Goal: Information Seeking & Learning: Compare options

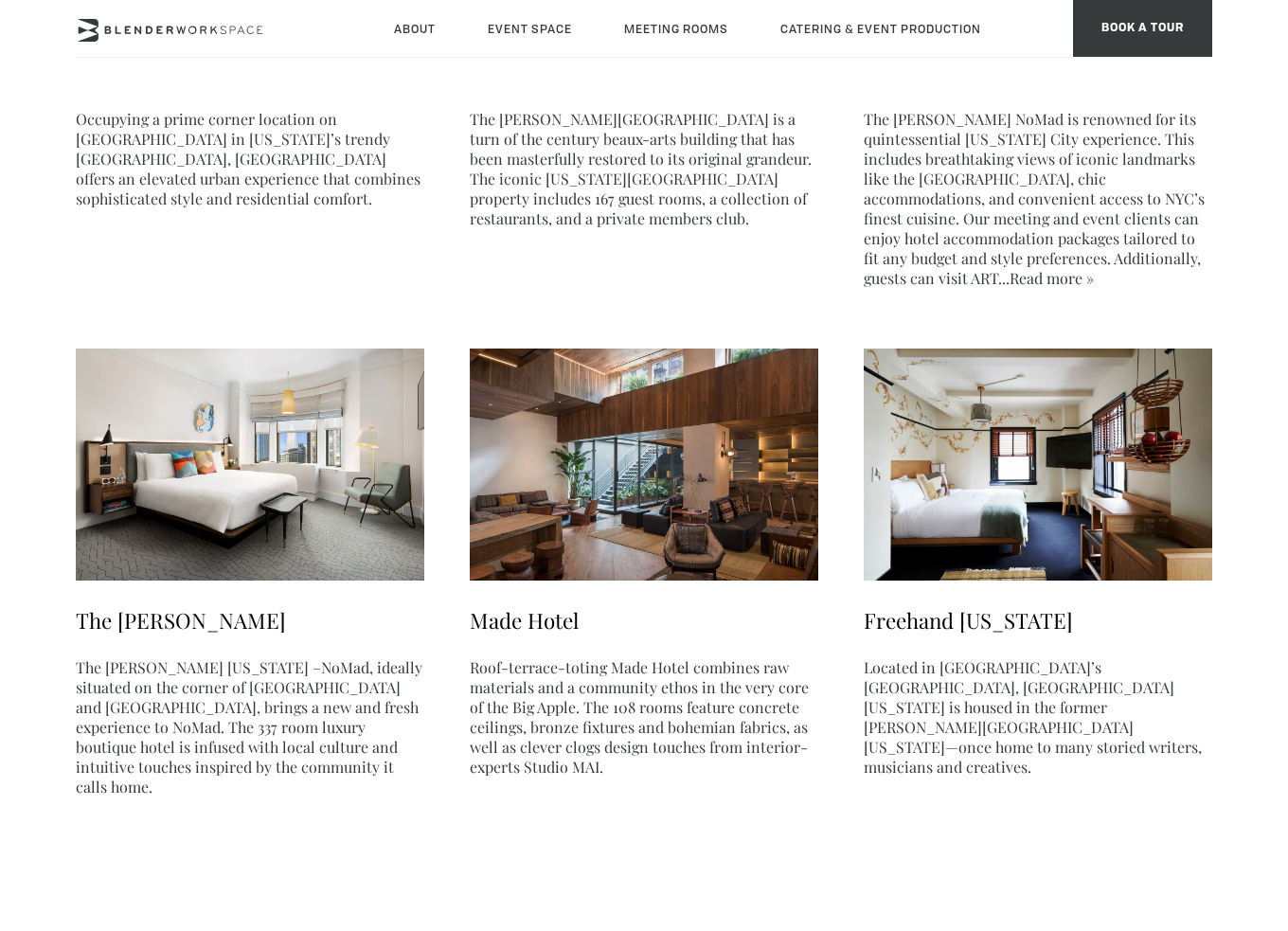
scroll to position [569, 0]
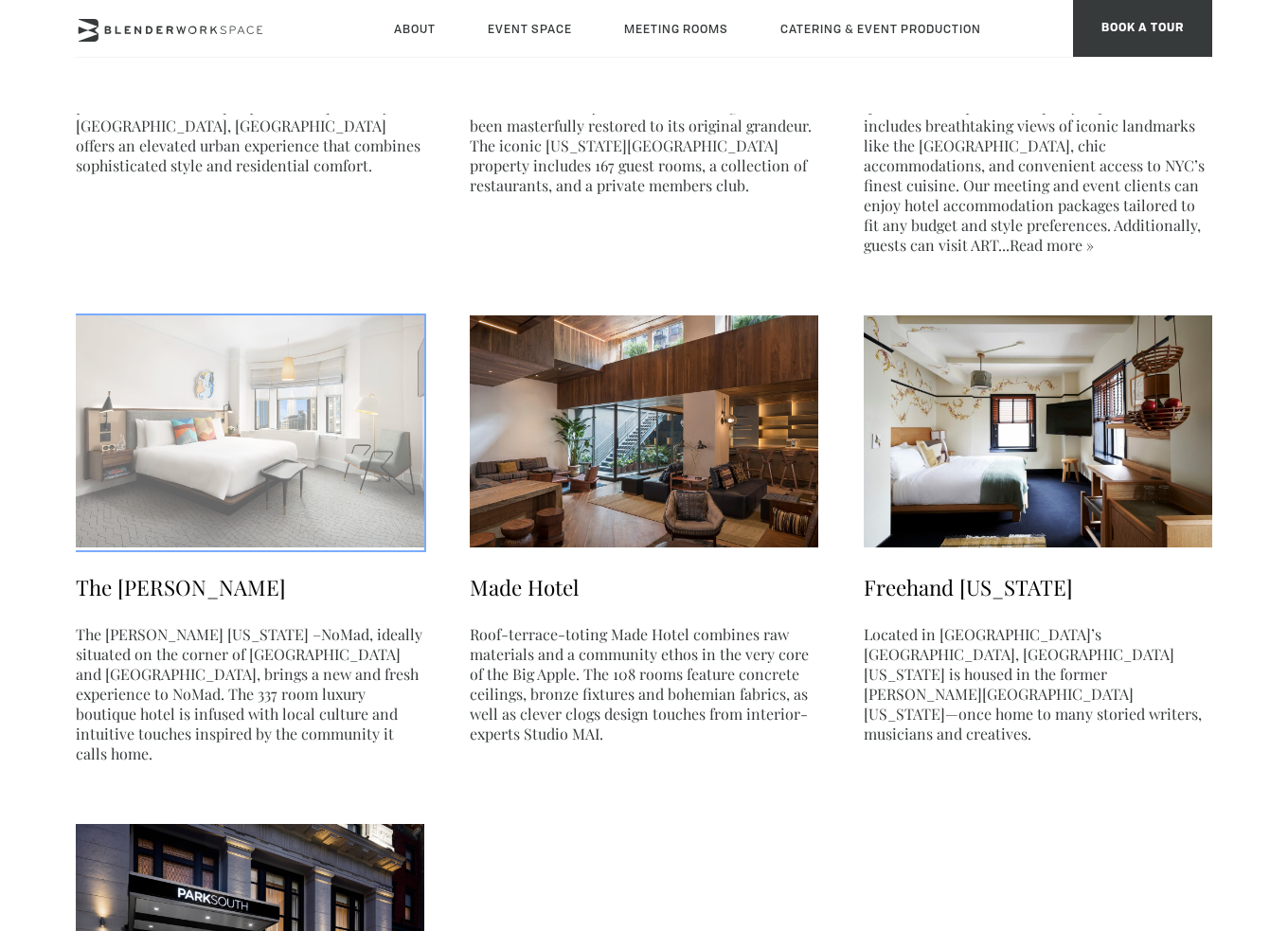
click at [186, 594] on h3 "The James Nomad" at bounding box center [249, 588] width 348 height 30
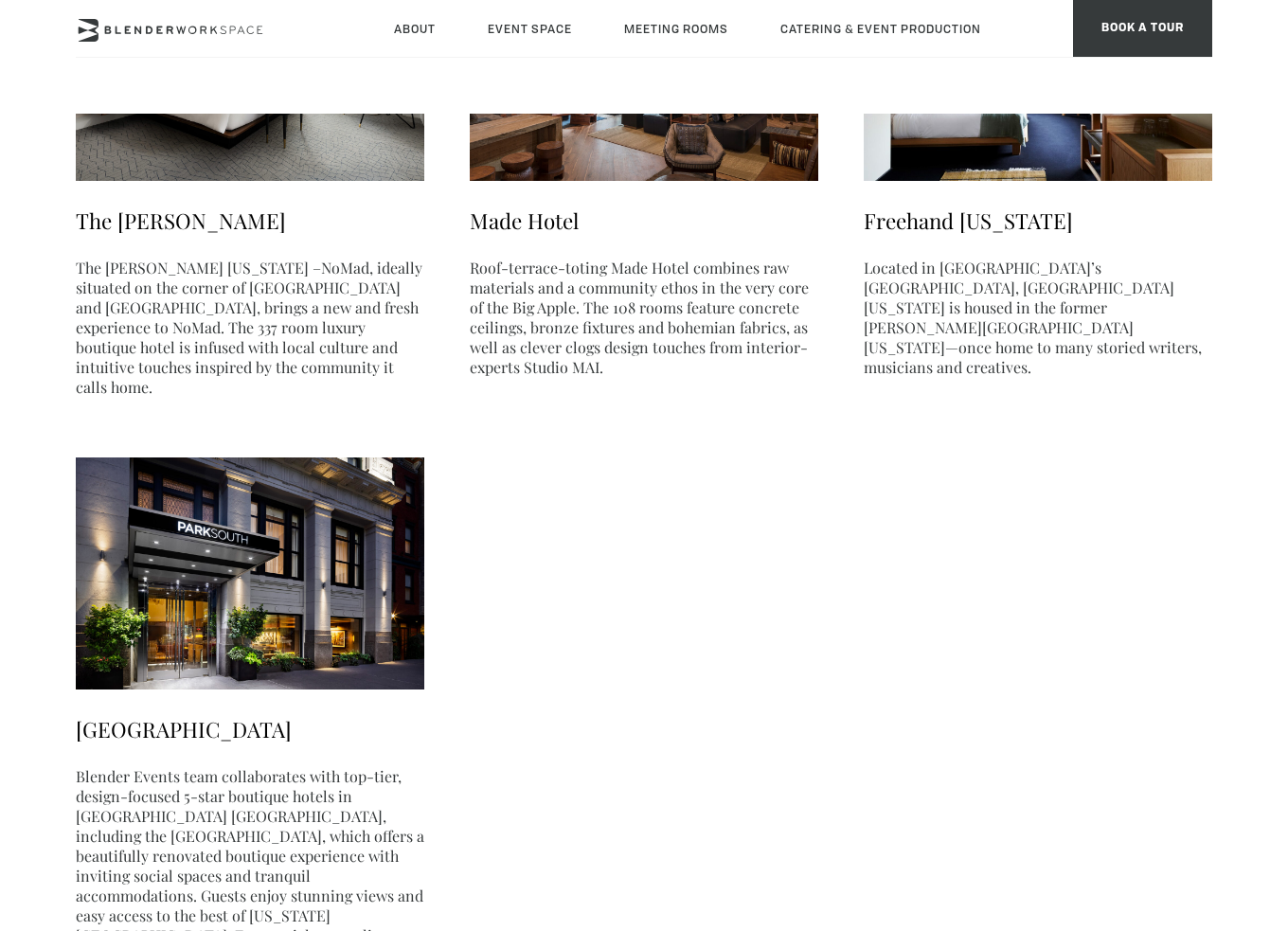
scroll to position [947, 0]
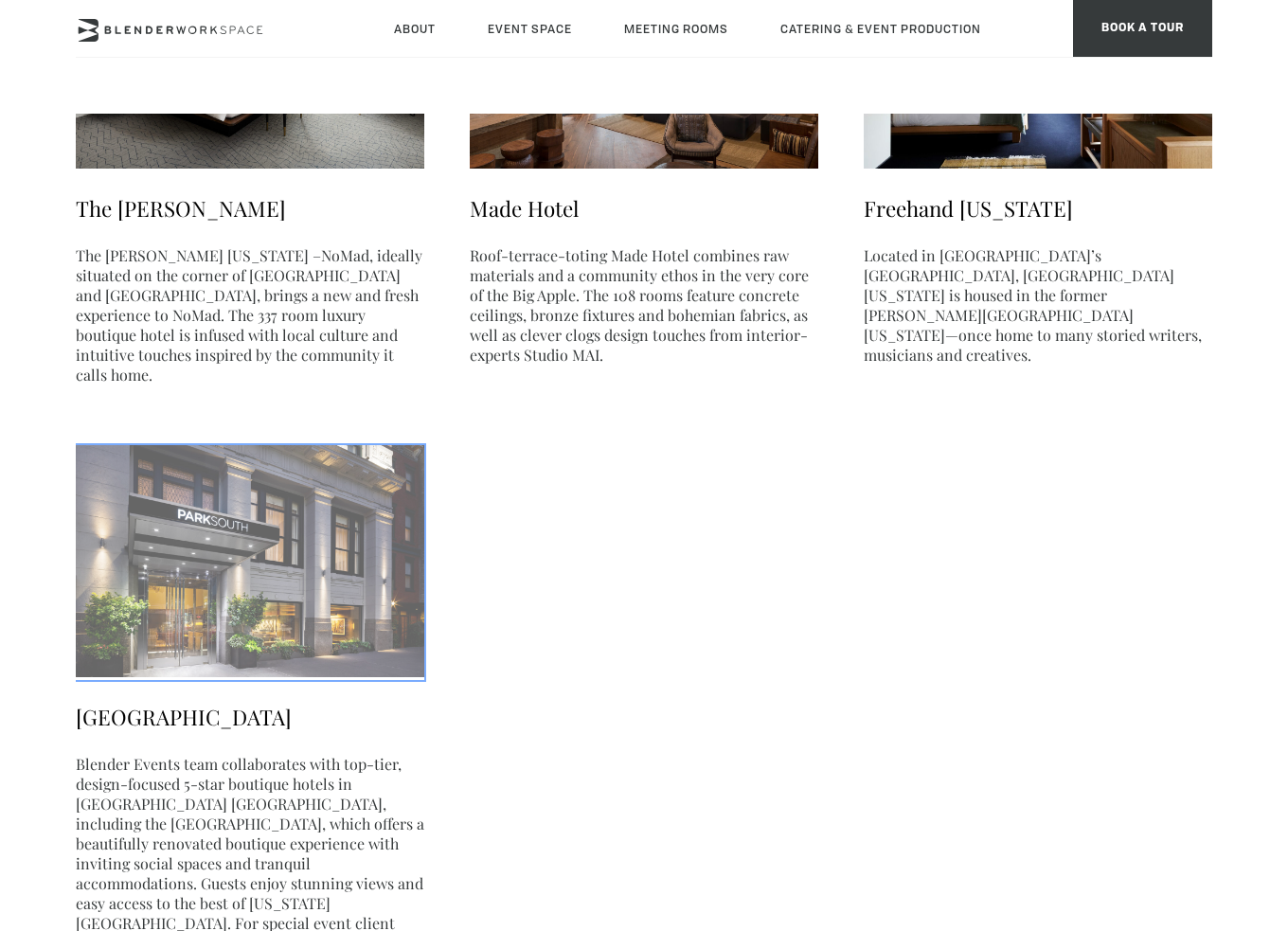
click at [221, 704] on h3 "Park South Hotel" at bounding box center [249, 717] width 348 height 30
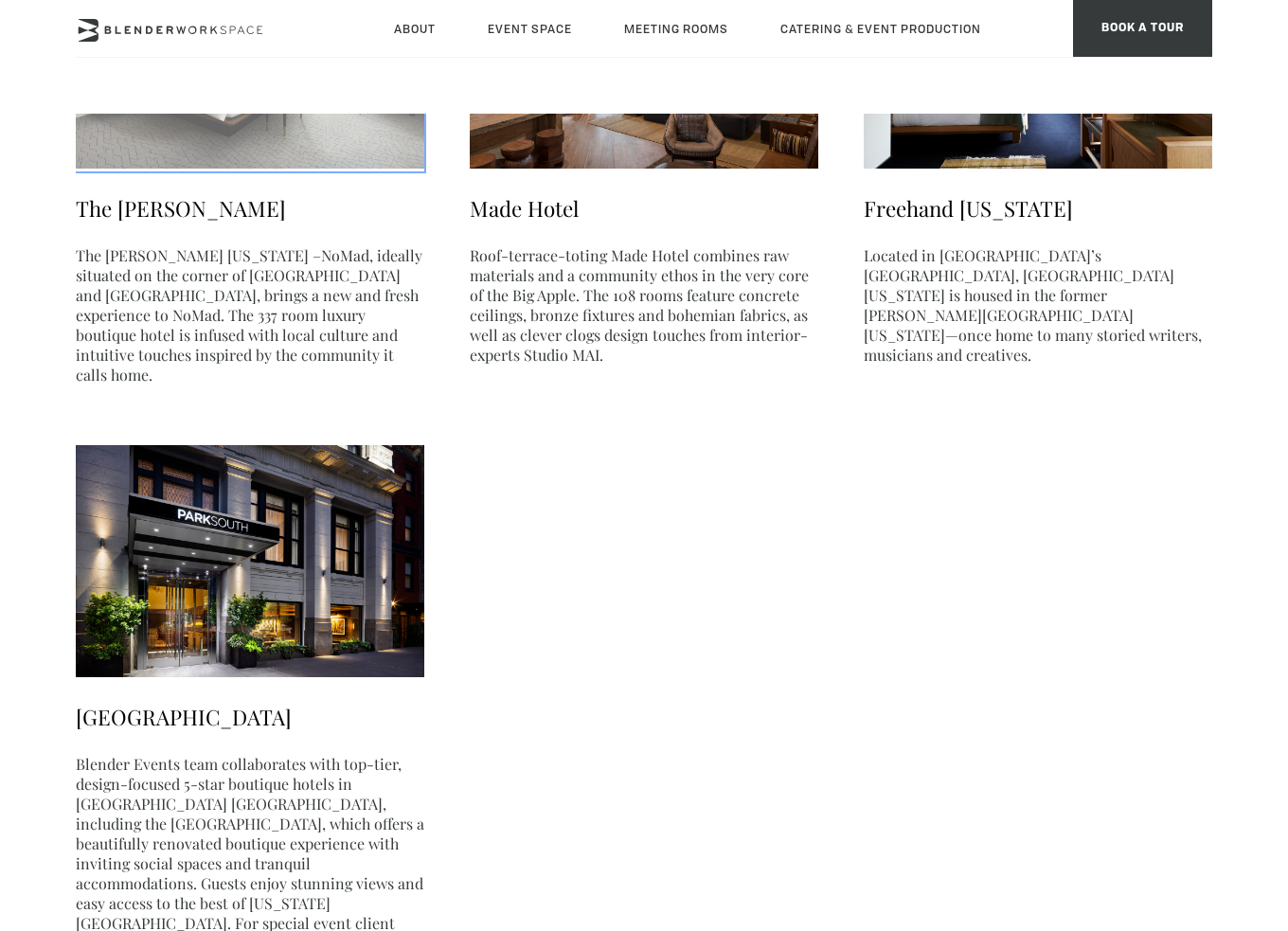
click at [152, 211] on h3 "The James Nomad" at bounding box center [249, 208] width 348 height 30
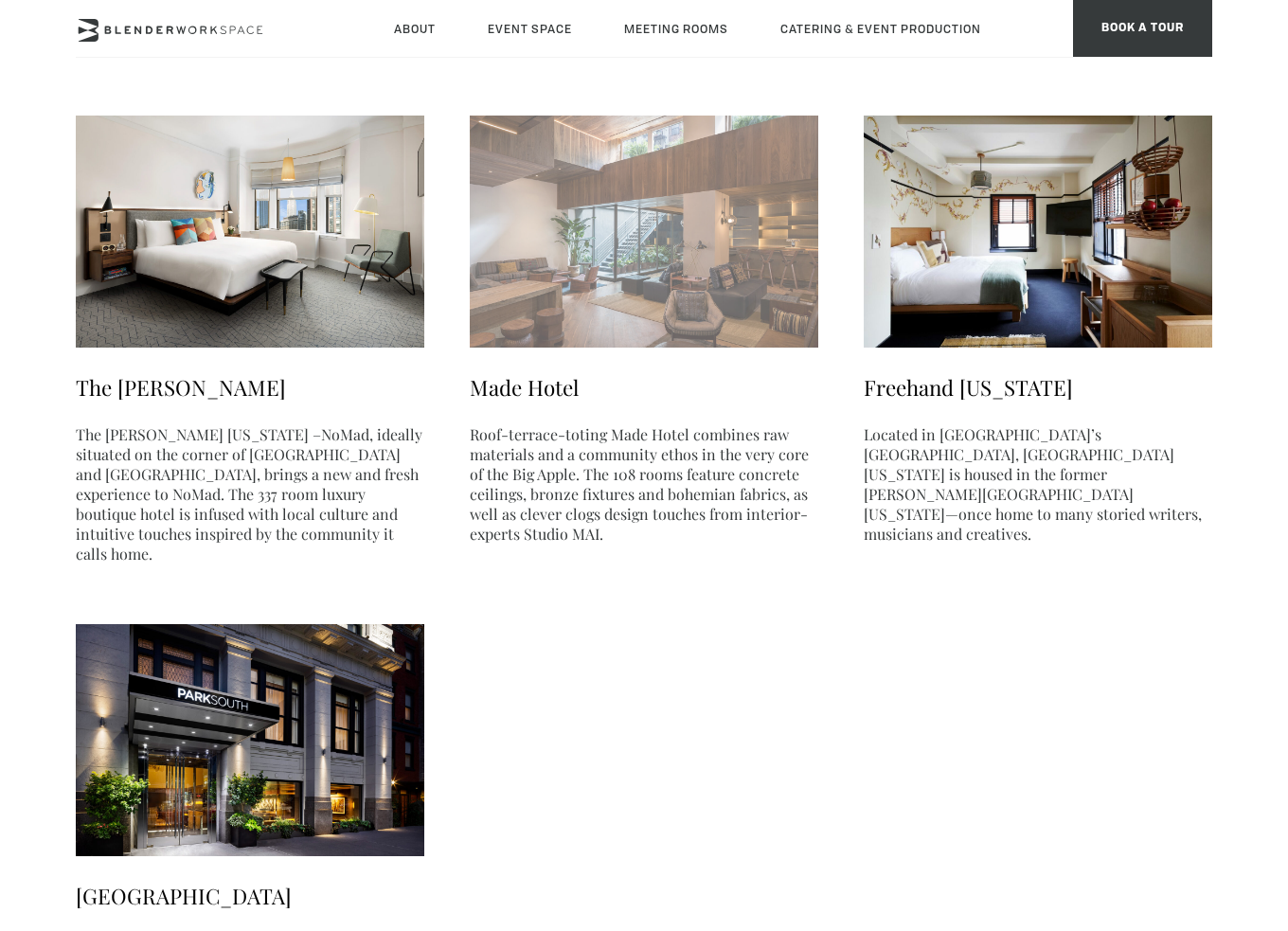
scroll to position [757, 0]
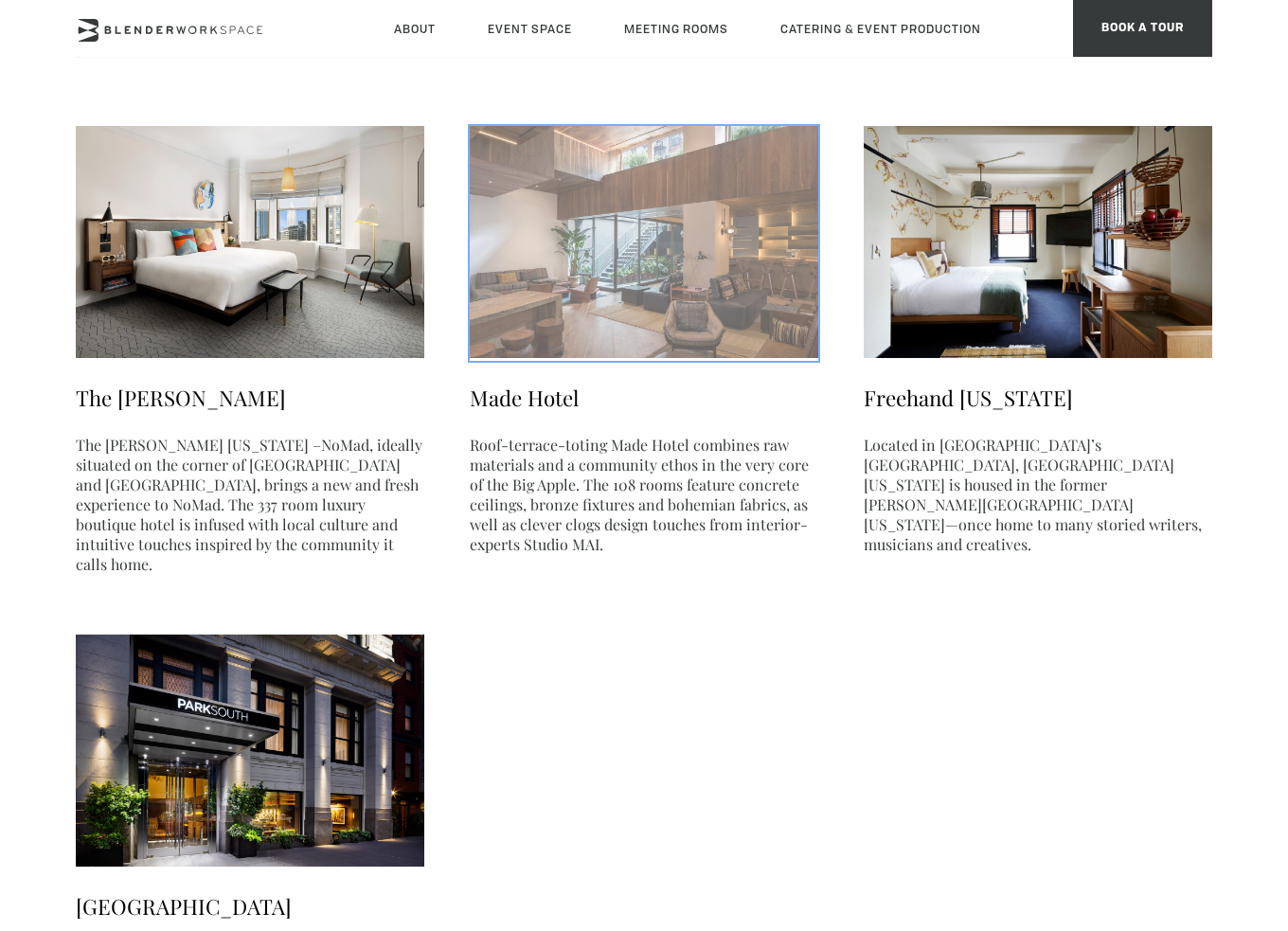
click at [523, 400] on h3 "Made Hotel" at bounding box center [644, 398] width 348 height 30
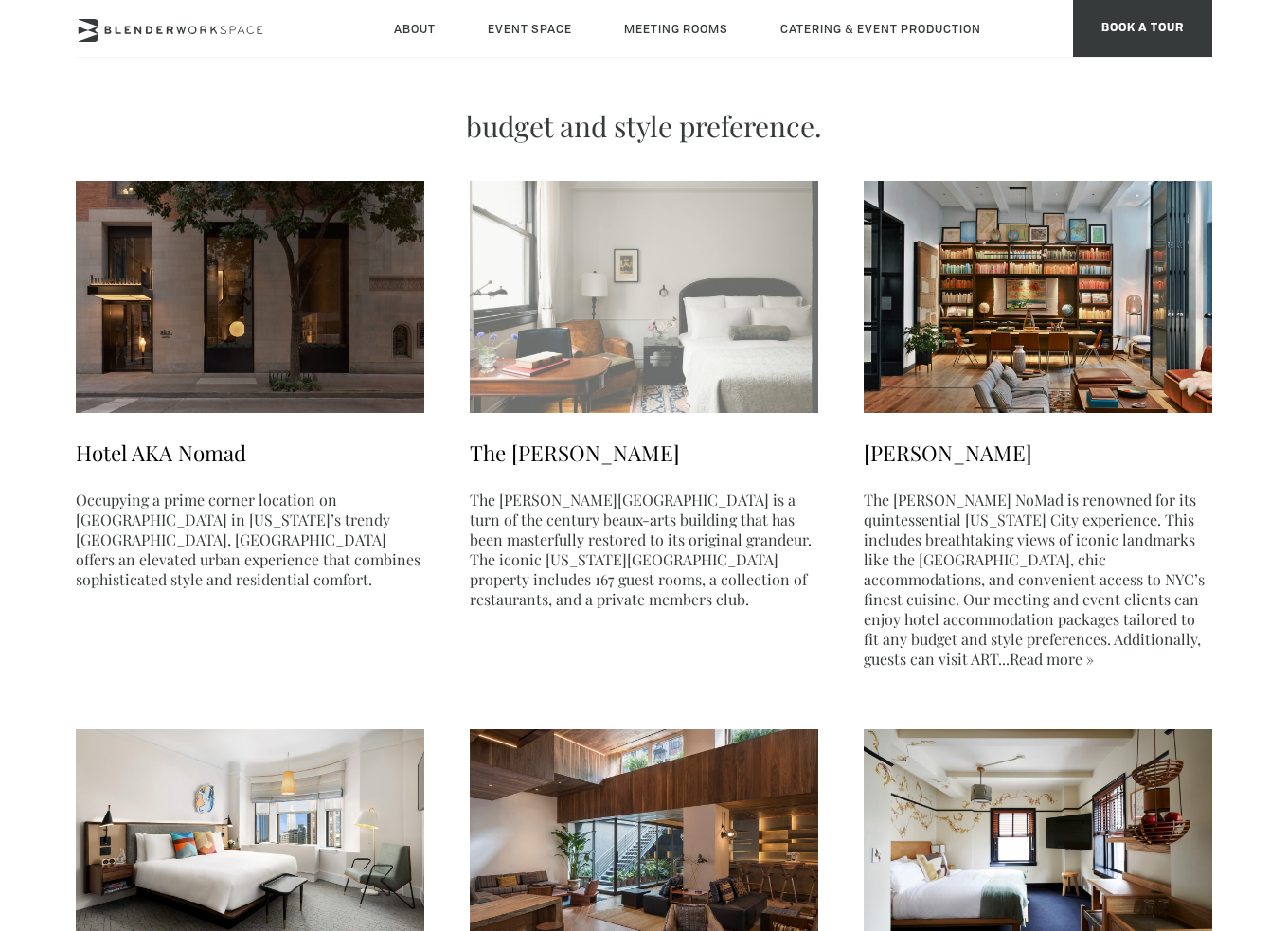
scroll to position [95, 0]
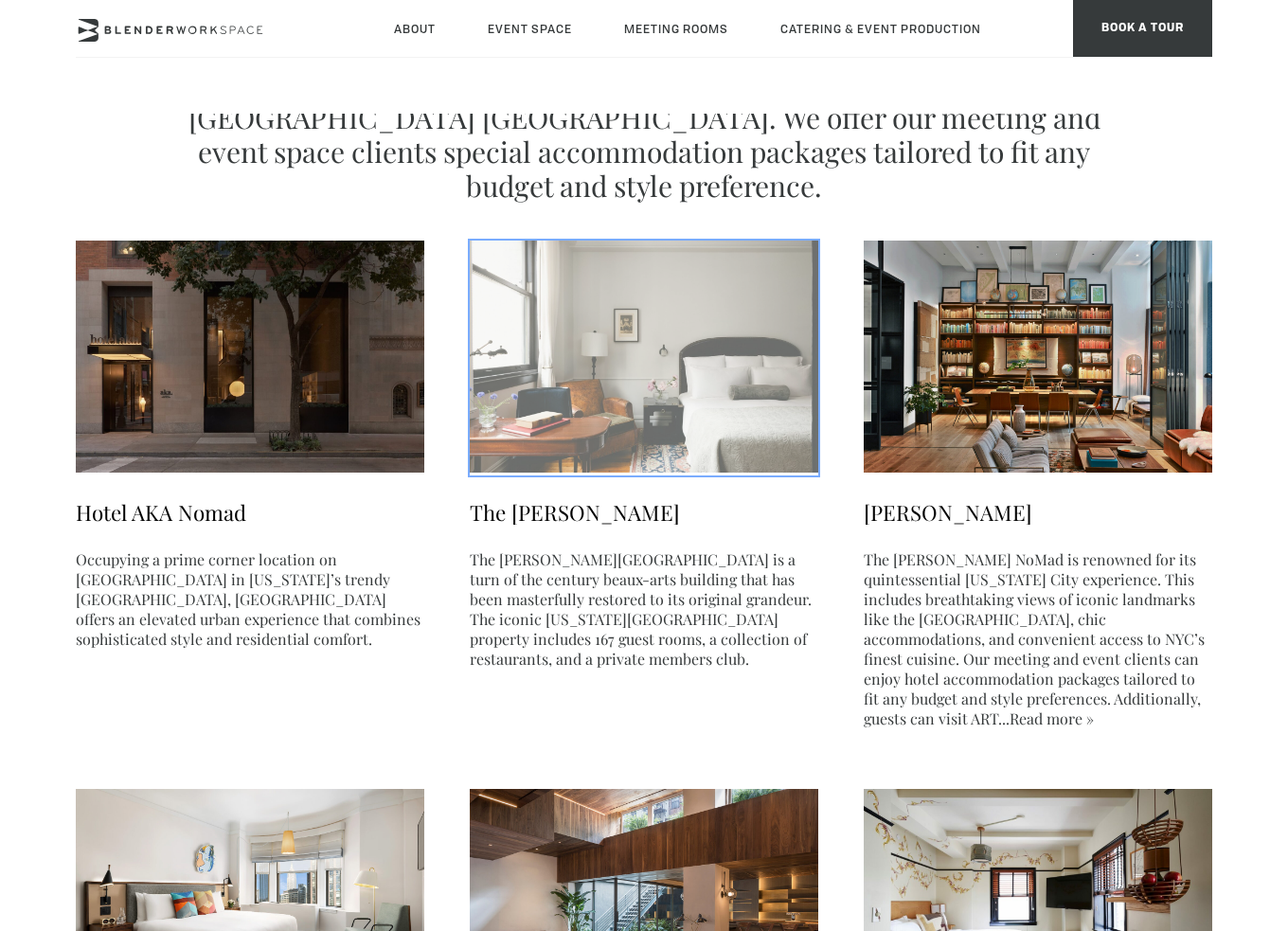
click at [569, 509] on h3 "The Ned NoMad" at bounding box center [644, 513] width 348 height 30
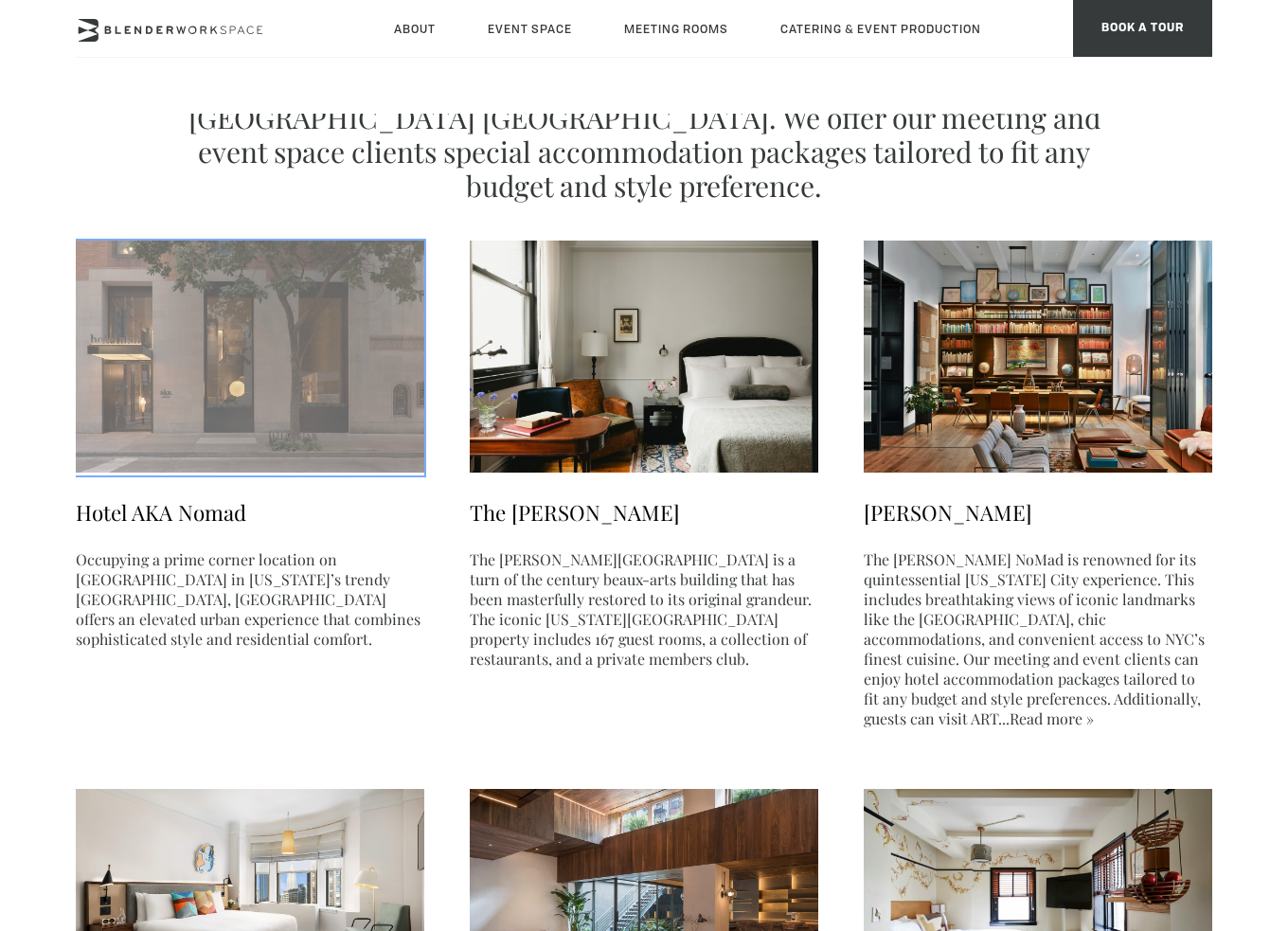
click at [187, 504] on h3 "Hotel AKA Nomad" at bounding box center [249, 513] width 348 height 30
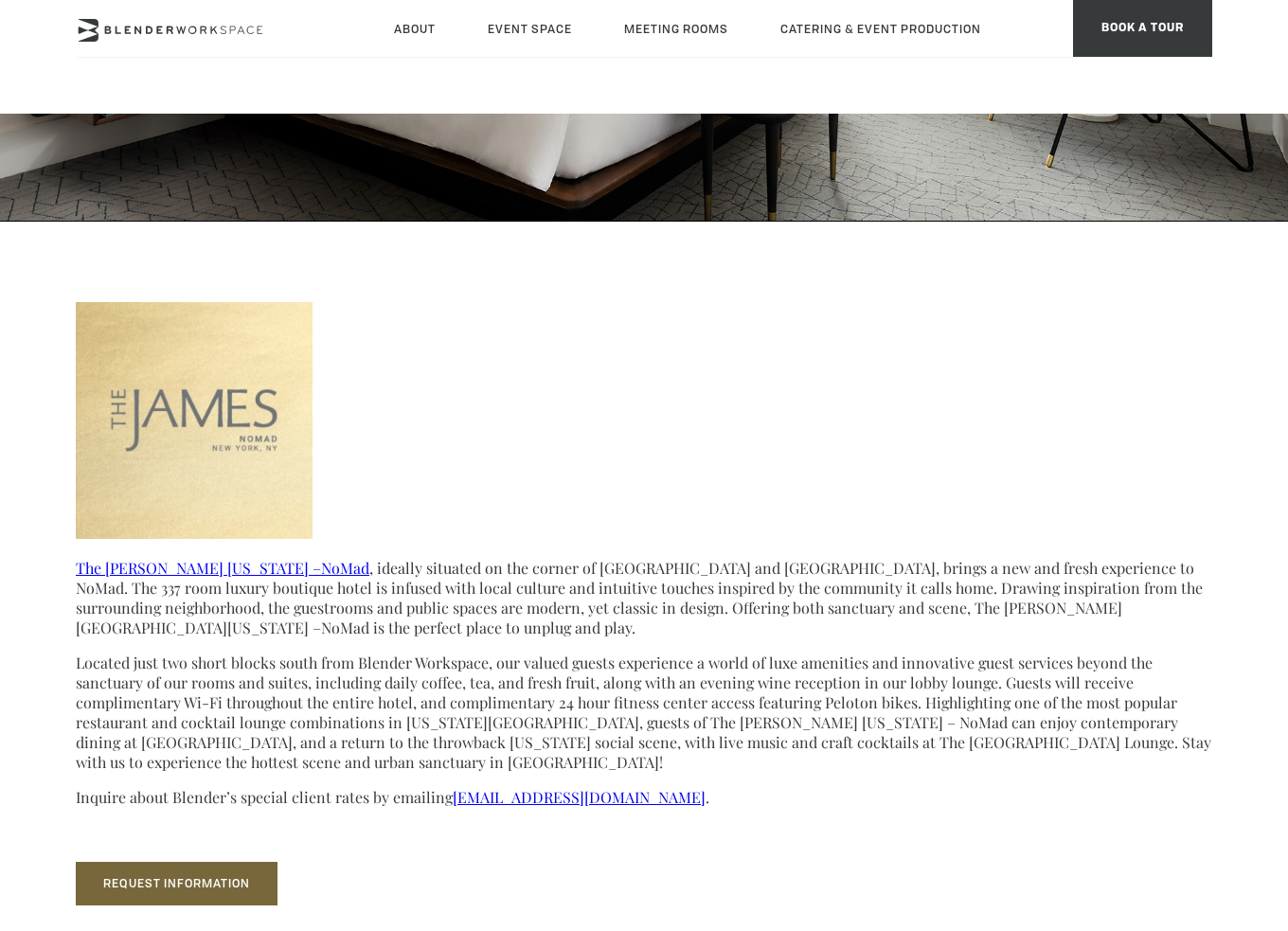
scroll to position [379, 0]
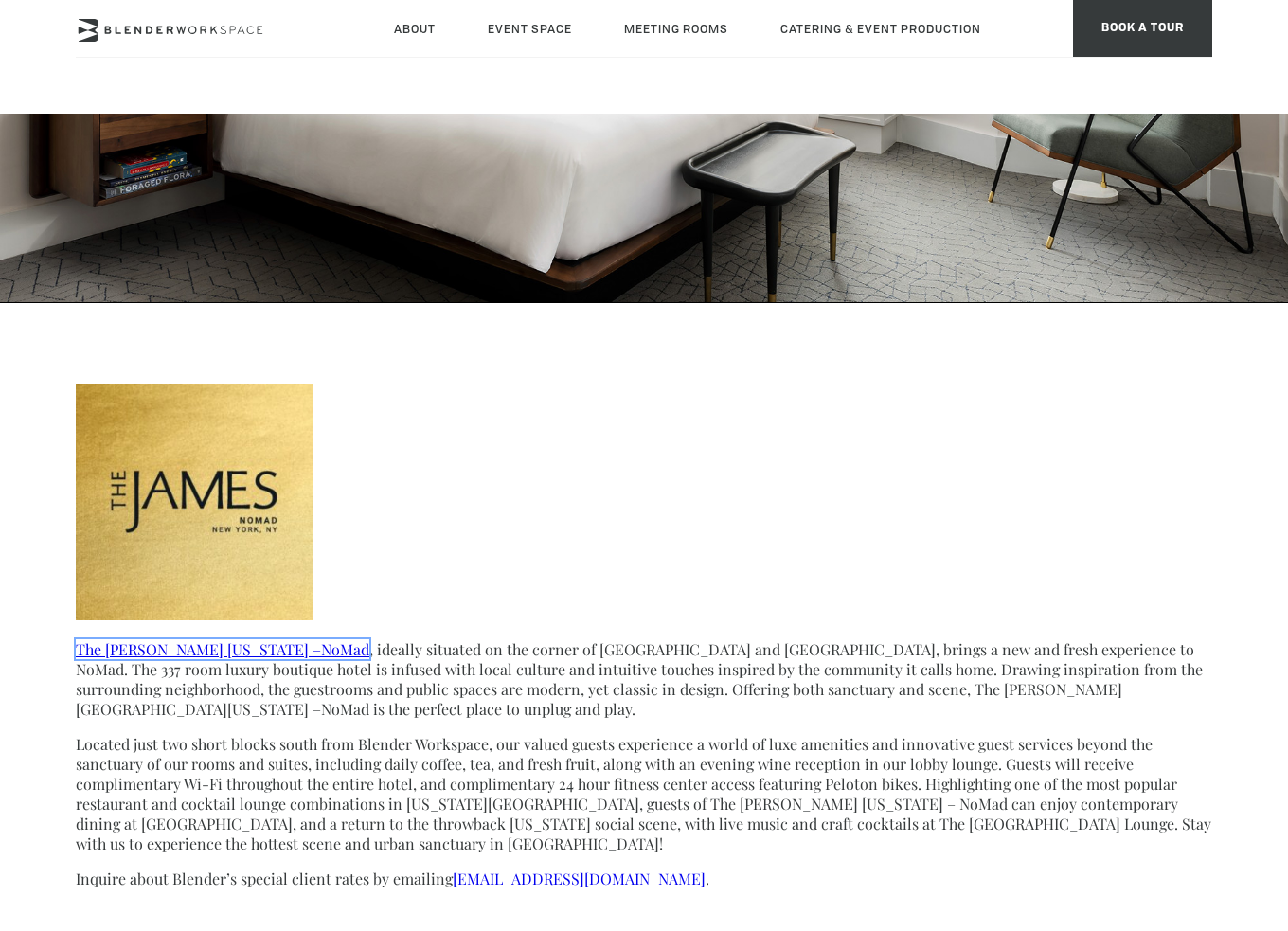
click at [242, 657] on link "The James New York –NoMad" at bounding box center [222, 649] width 293 height 20
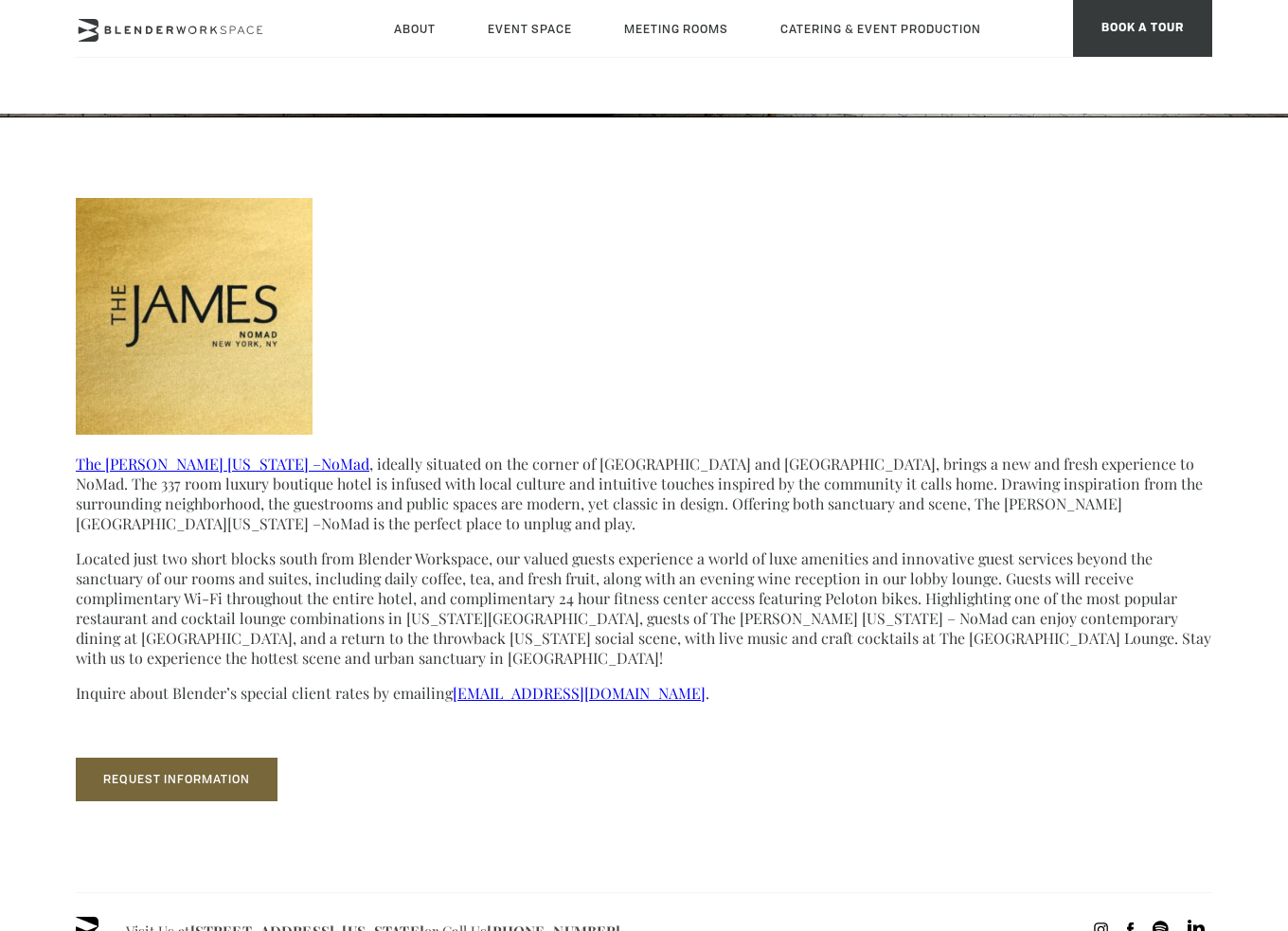
scroll to position [569, 0]
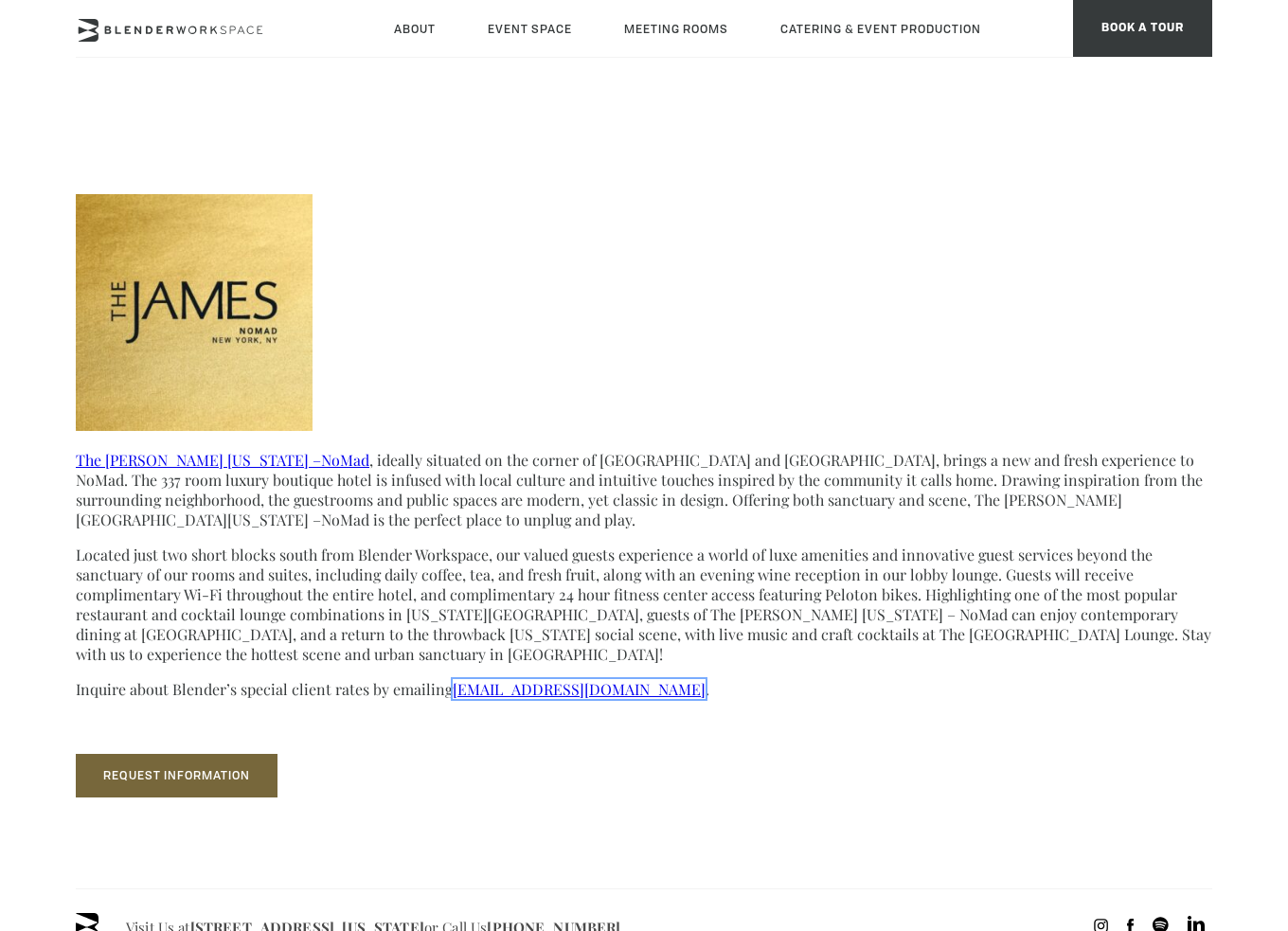
click at [515, 698] on link "[EMAIL_ADDRESS][DOMAIN_NAME]" at bounding box center [579, 688] width 253 height 20
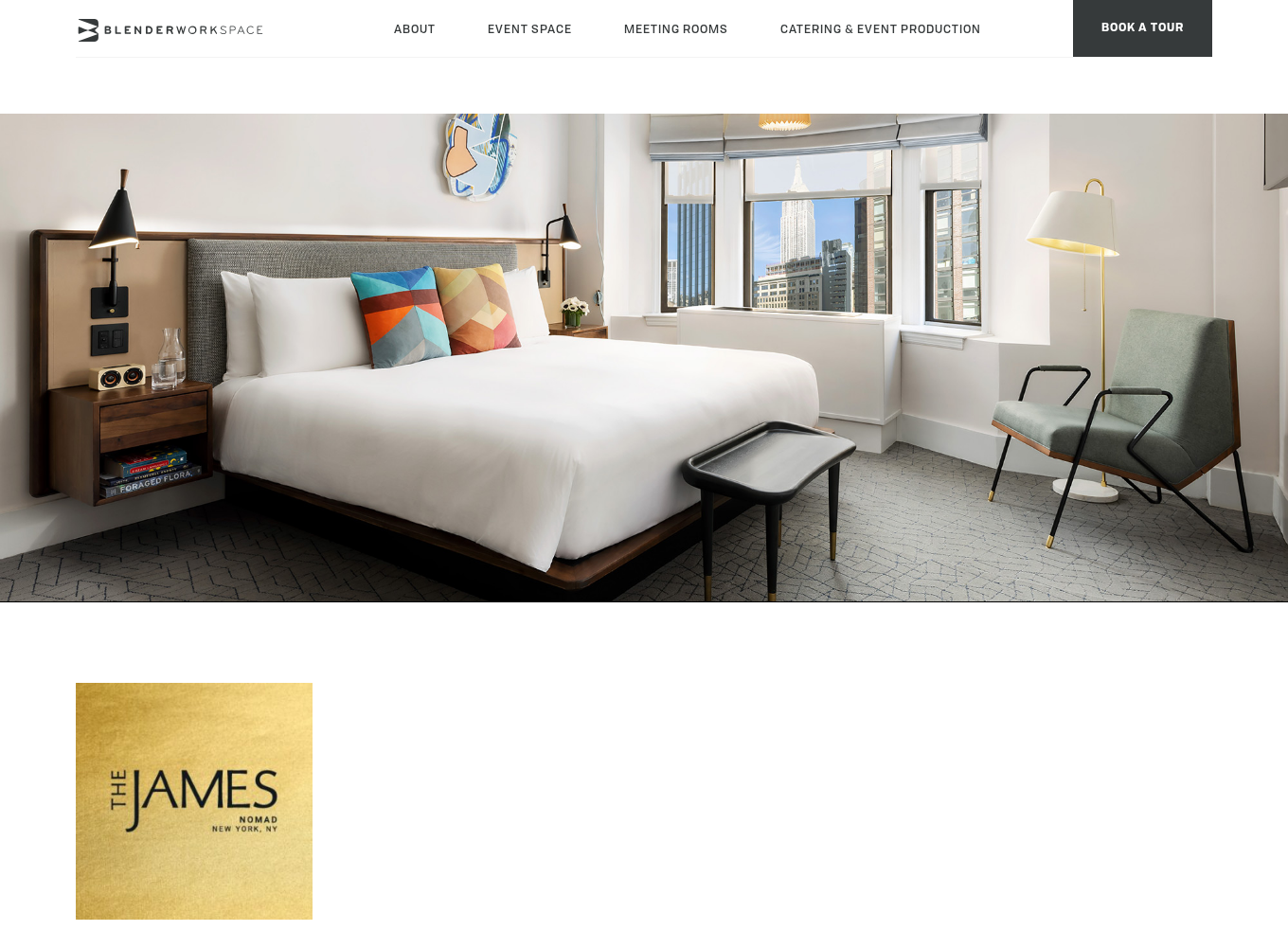
scroll to position [0, 0]
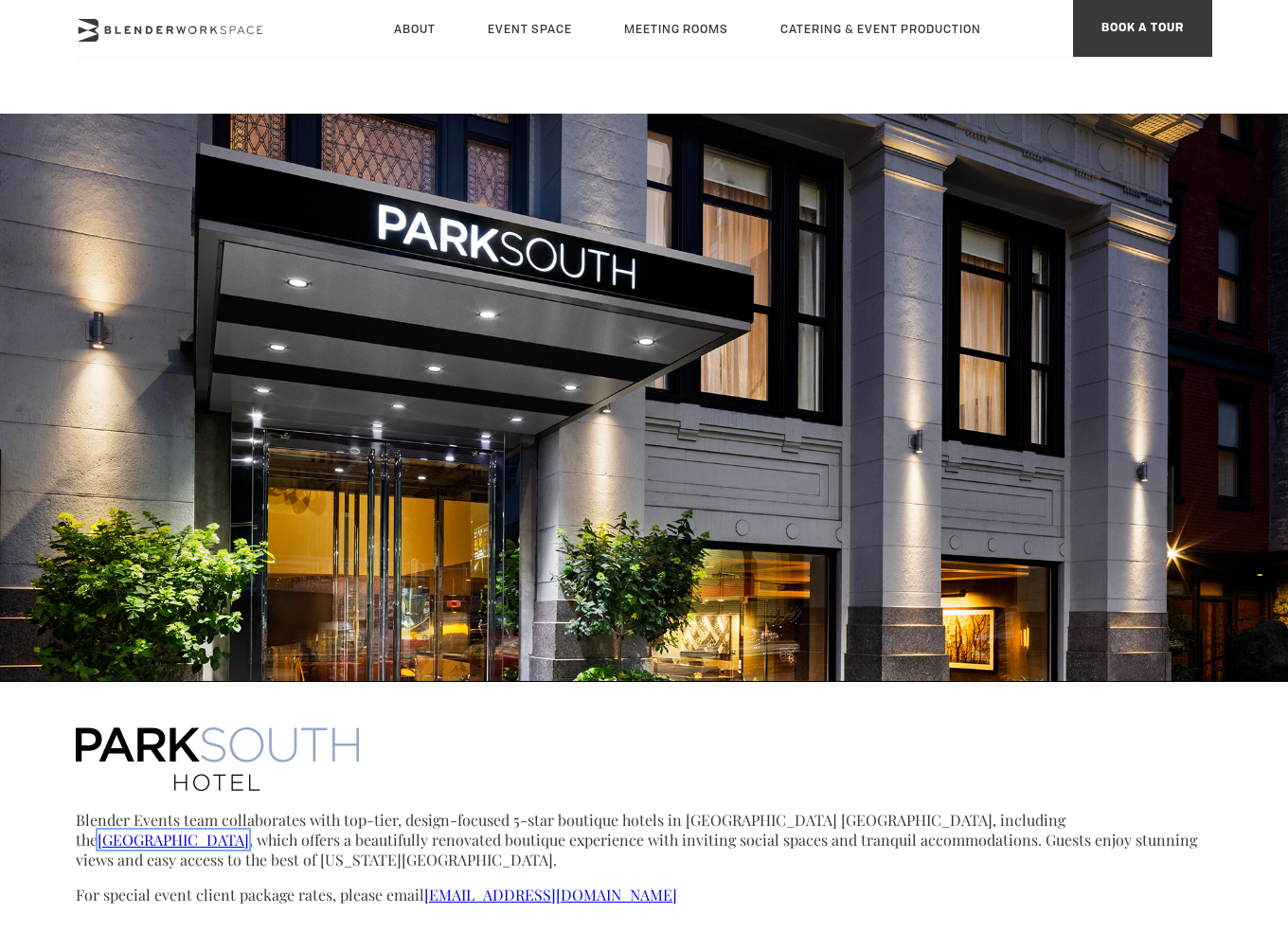
click at [249, 829] on link "Park South Hotel" at bounding box center [174, 839] width 152 height 20
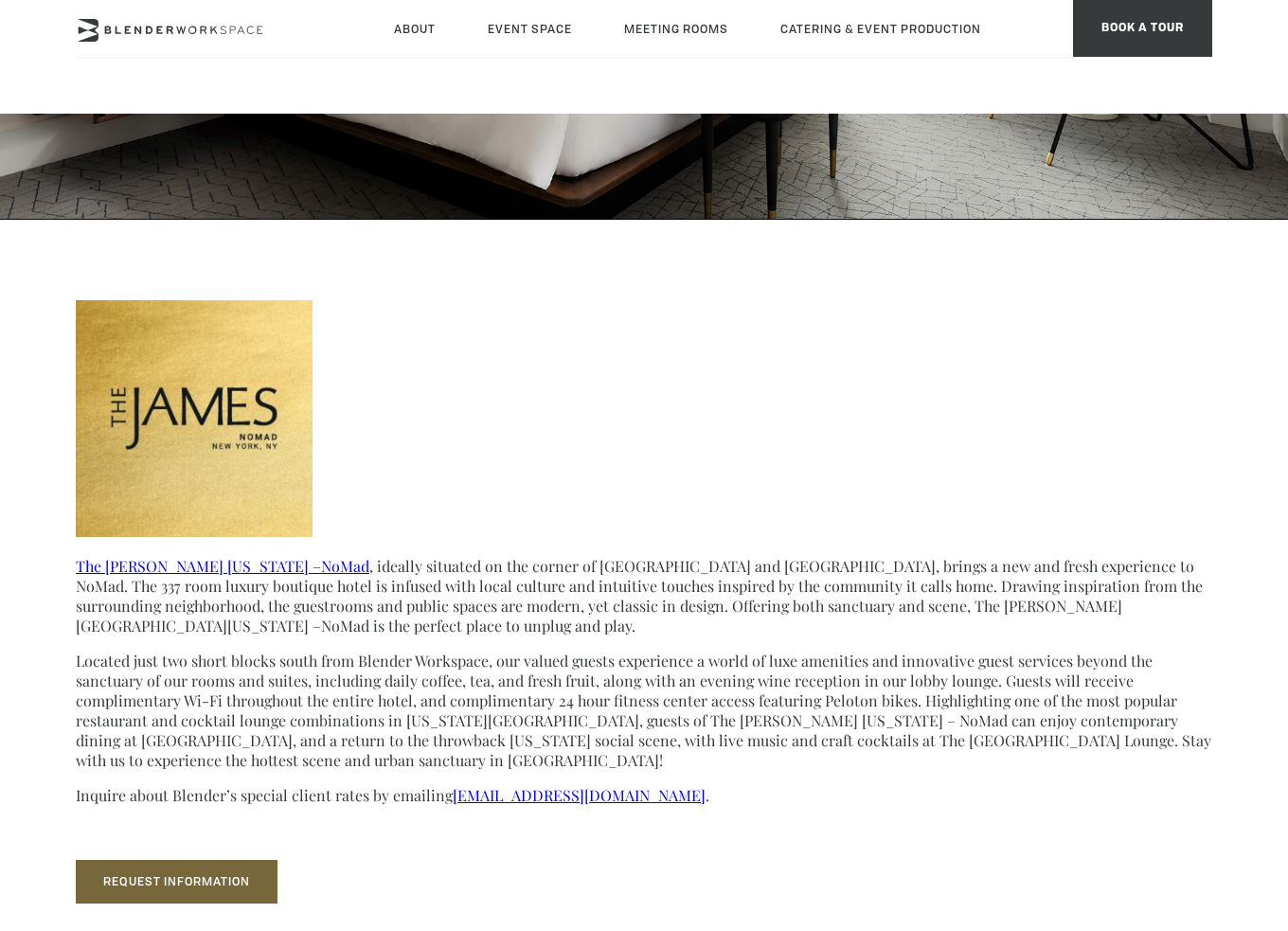
scroll to position [569, 0]
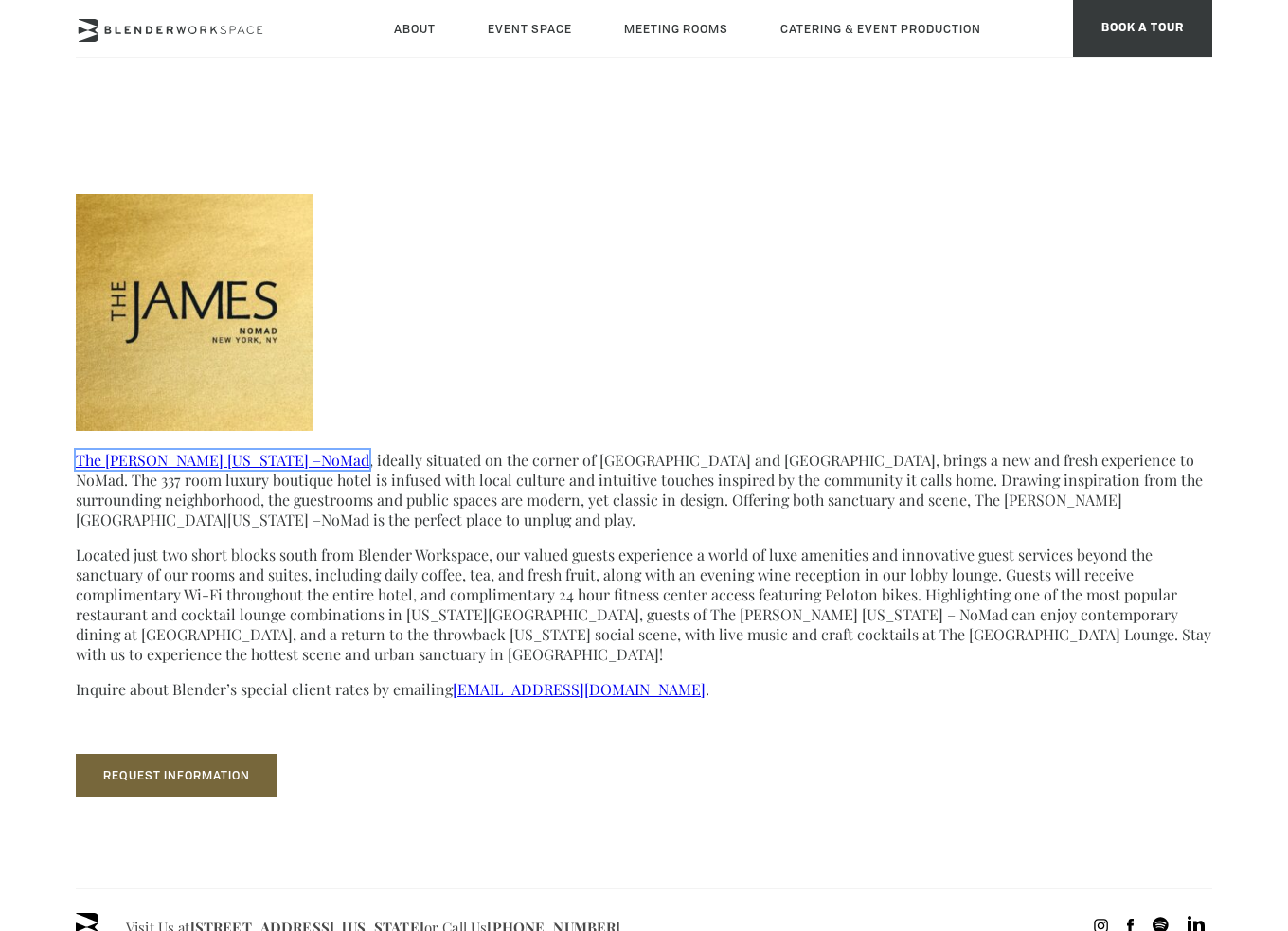
click at [235, 461] on link "The James New York –NoMad" at bounding box center [222, 459] width 293 height 20
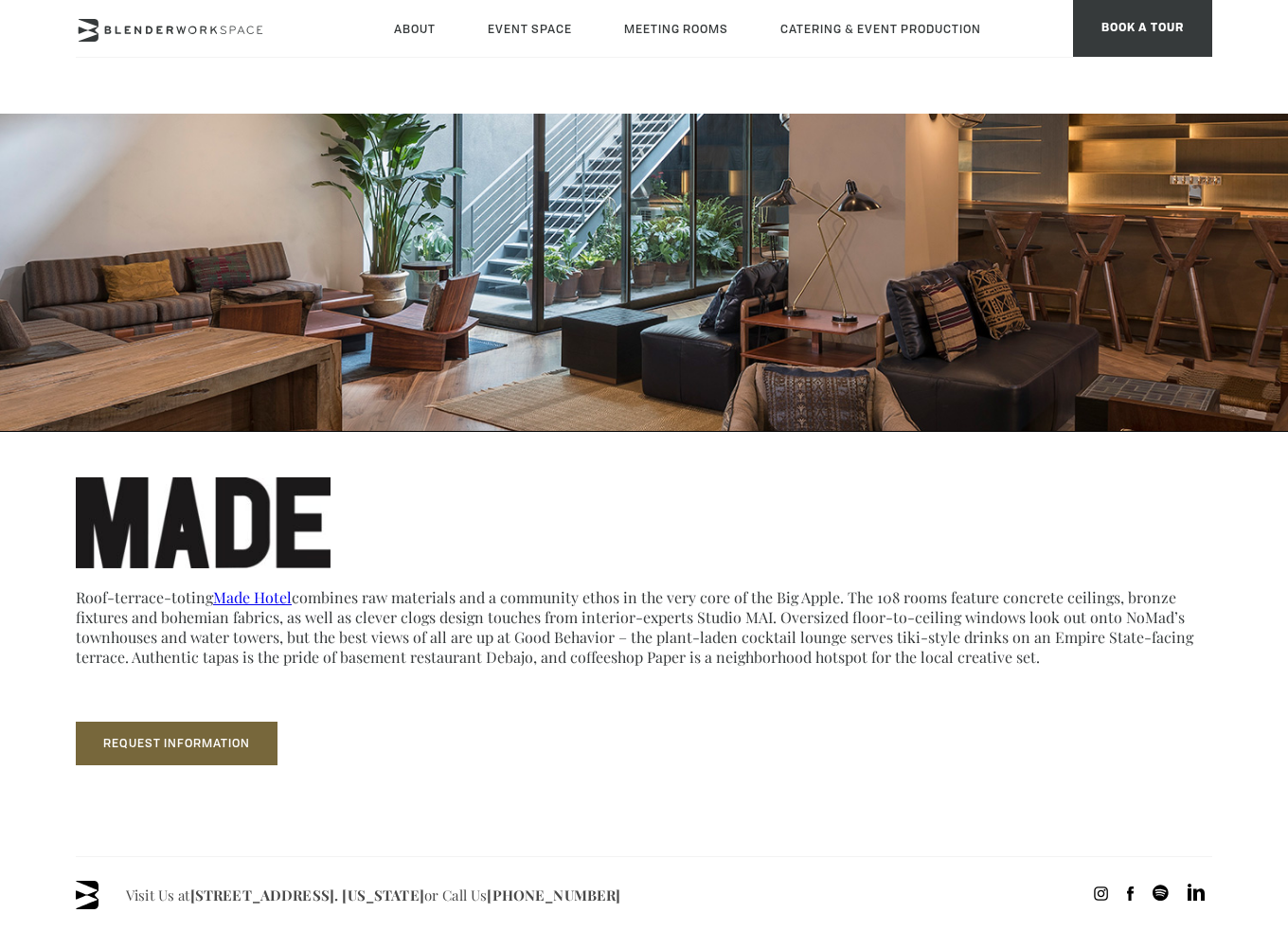
scroll to position [284, 0]
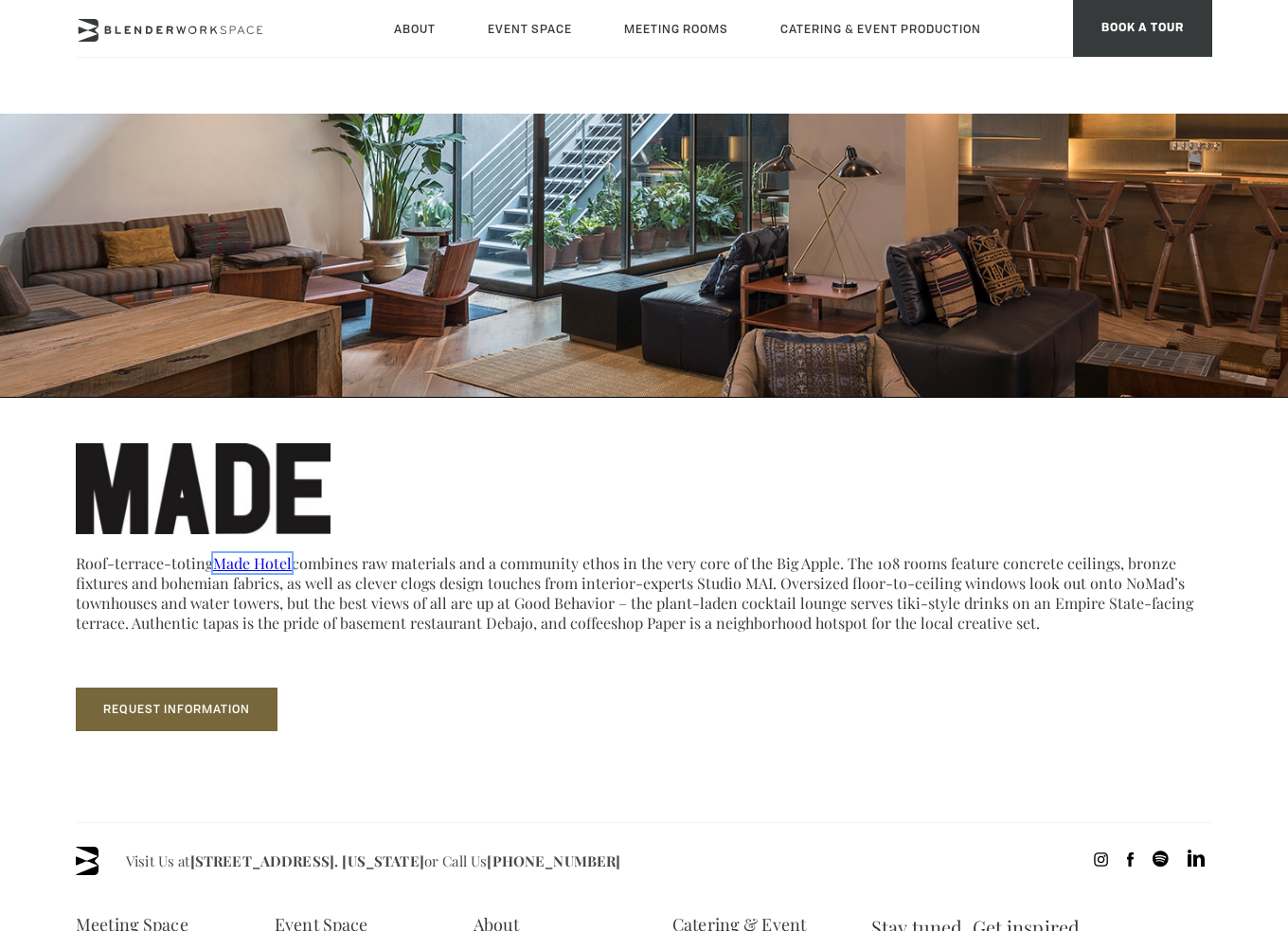
click at [260, 564] on link "Made Hotel" at bounding box center [252, 563] width 79 height 20
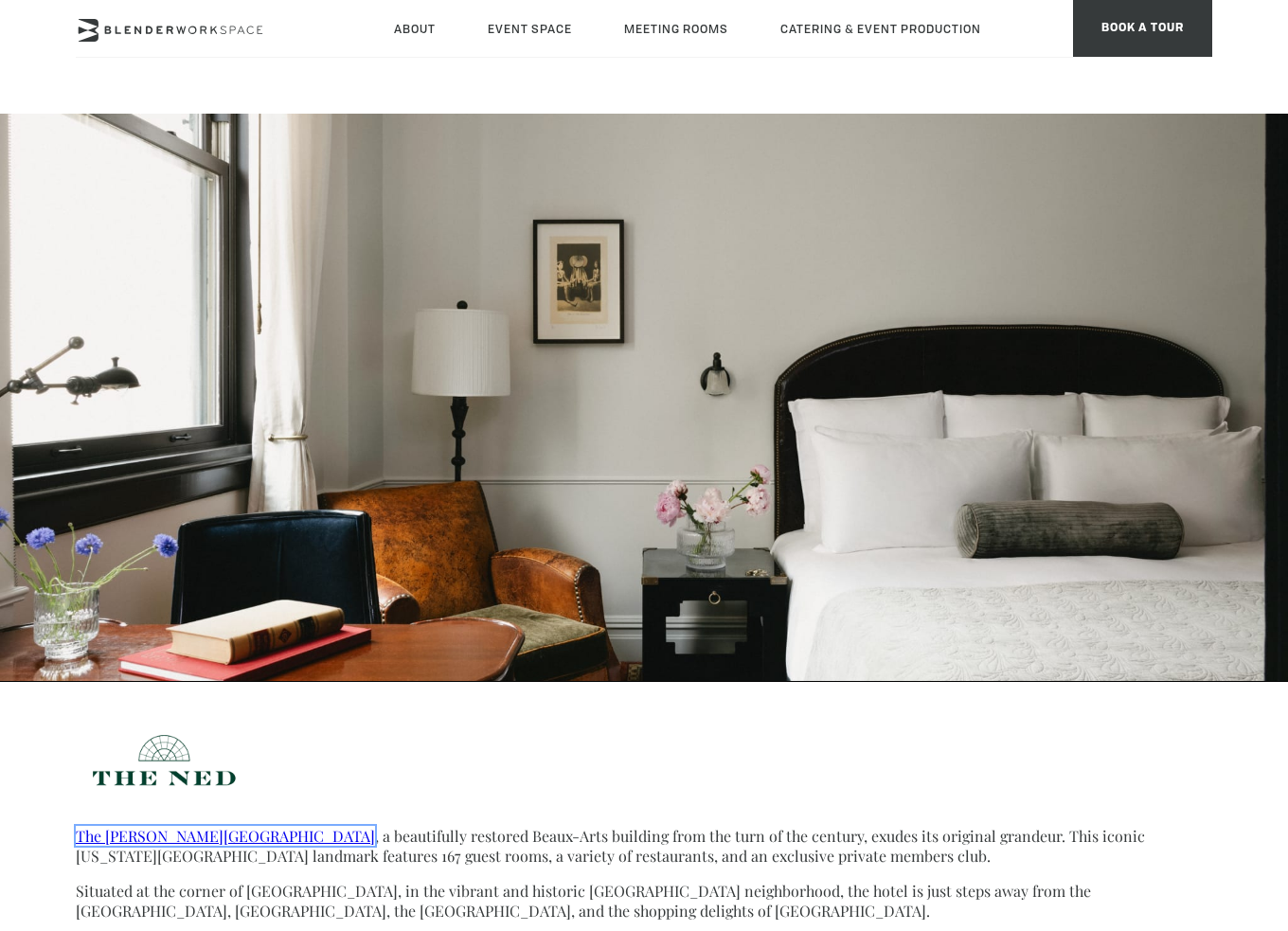
click at [165, 836] on link "The Ned NoMad Hotel" at bounding box center [225, 835] width 299 height 20
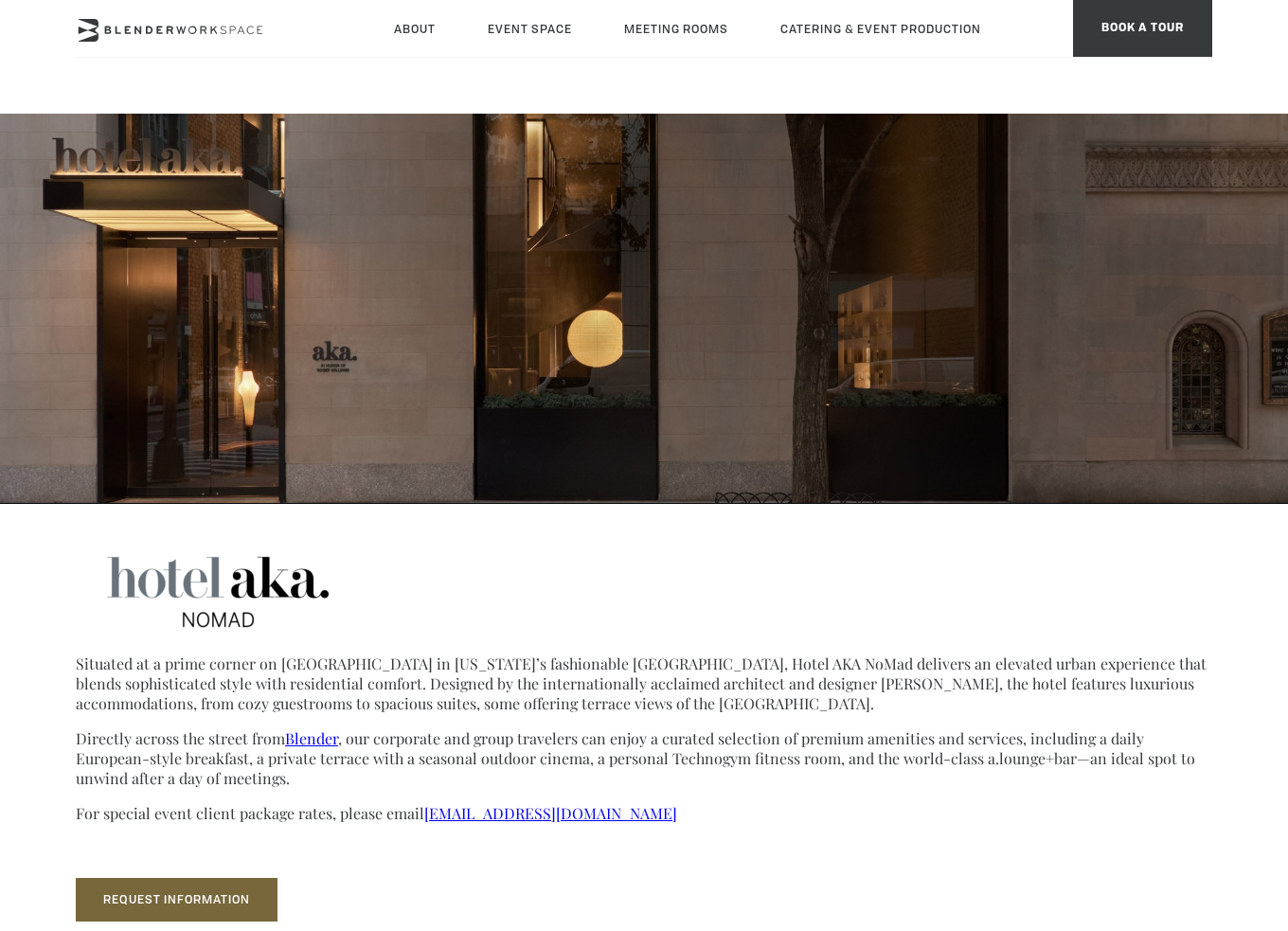
scroll to position [190, 0]
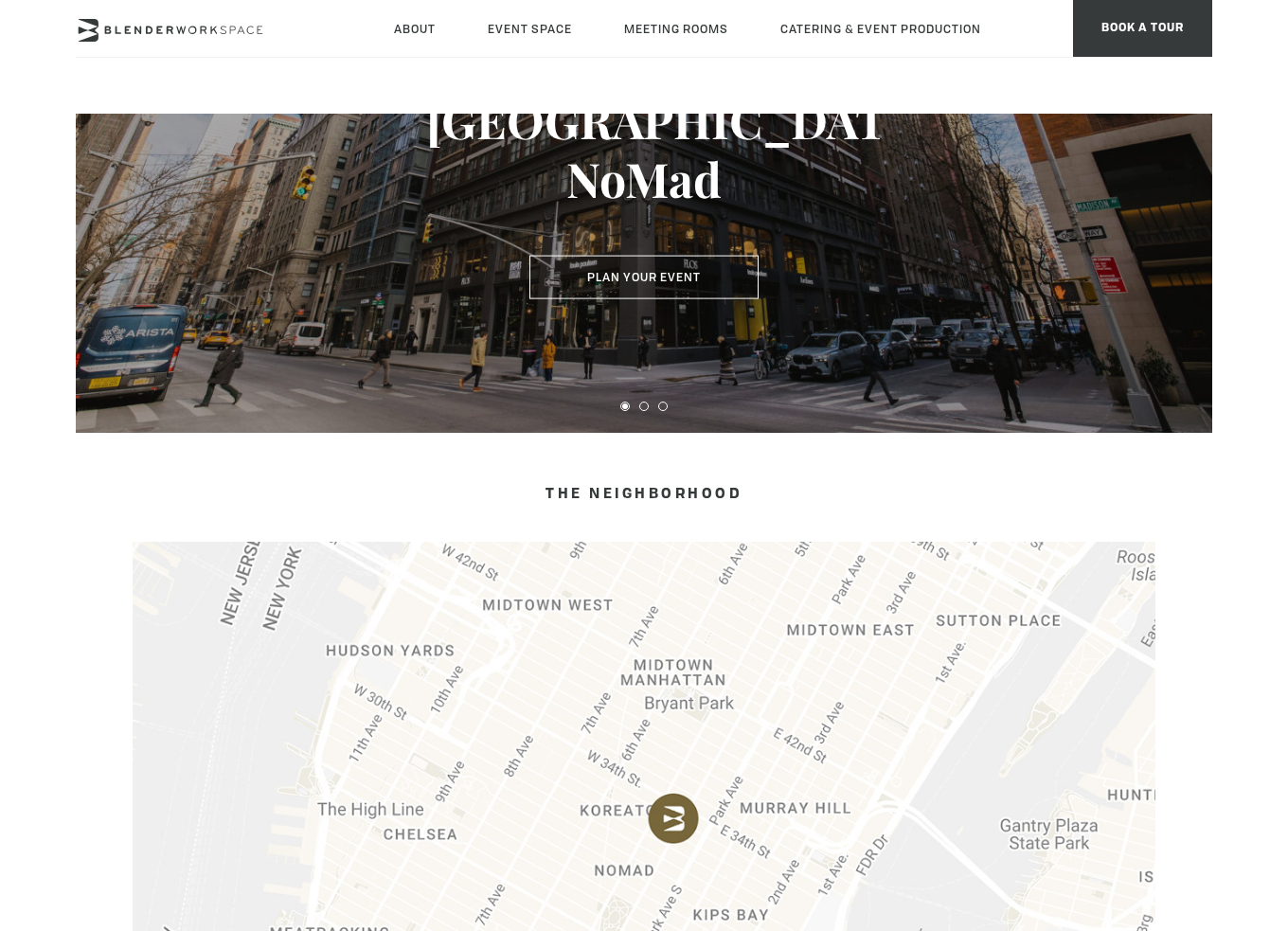
scroll to position [379, 0]
